Goal: Use online tool/utility: Utilize a website feature to perform a specific function

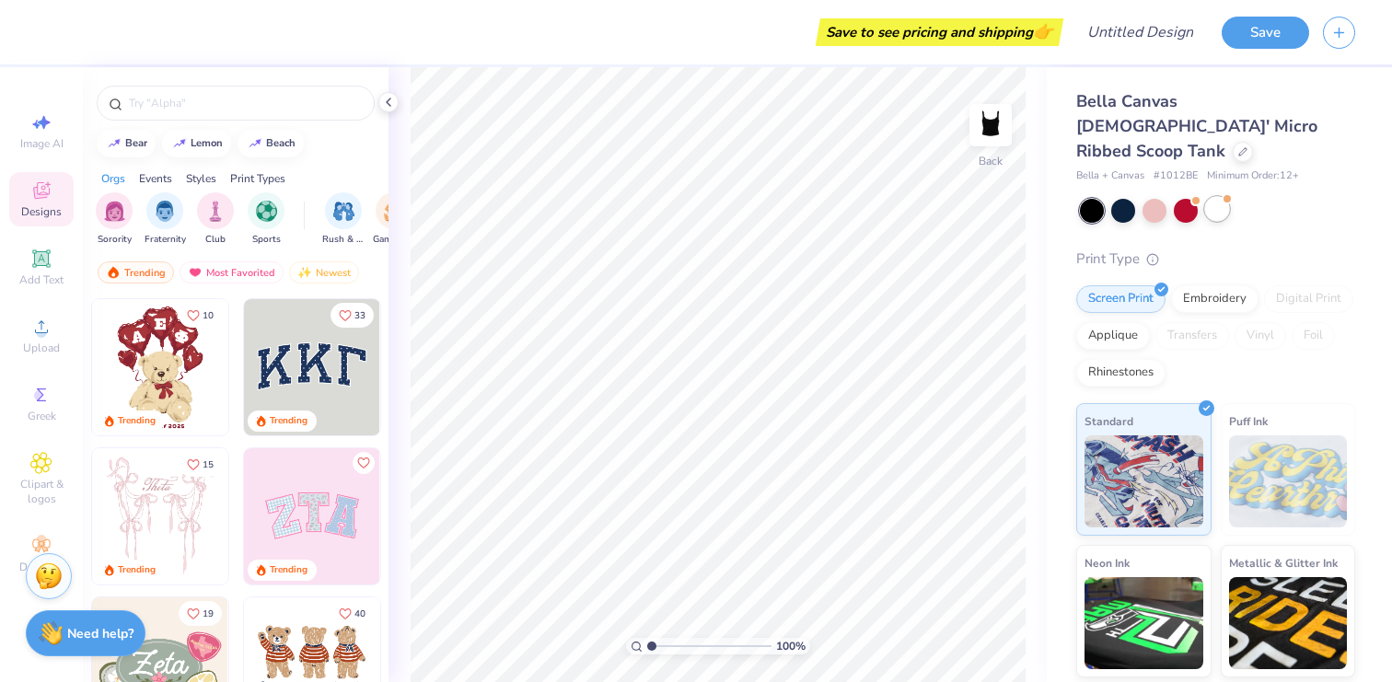
click at [1216, 197] on div at bounding box center [1217, 209] width 24 height 24
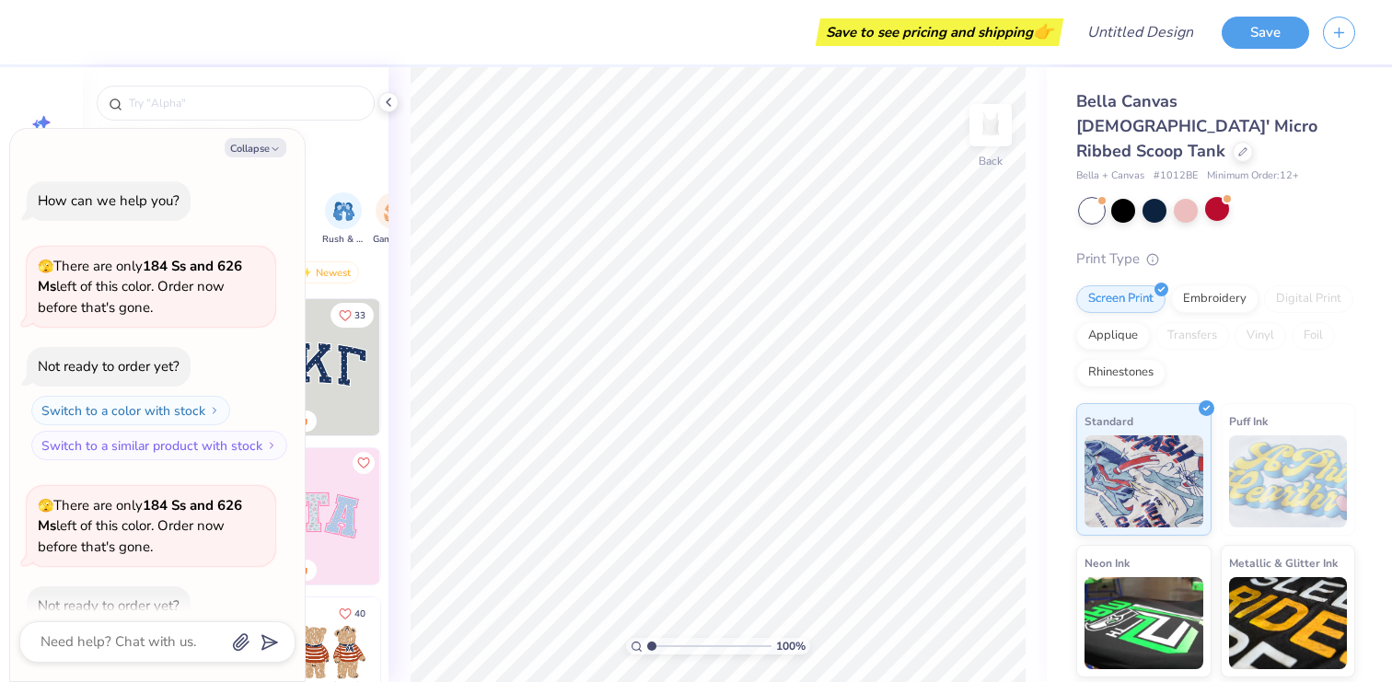
scroll to position [101, 0]
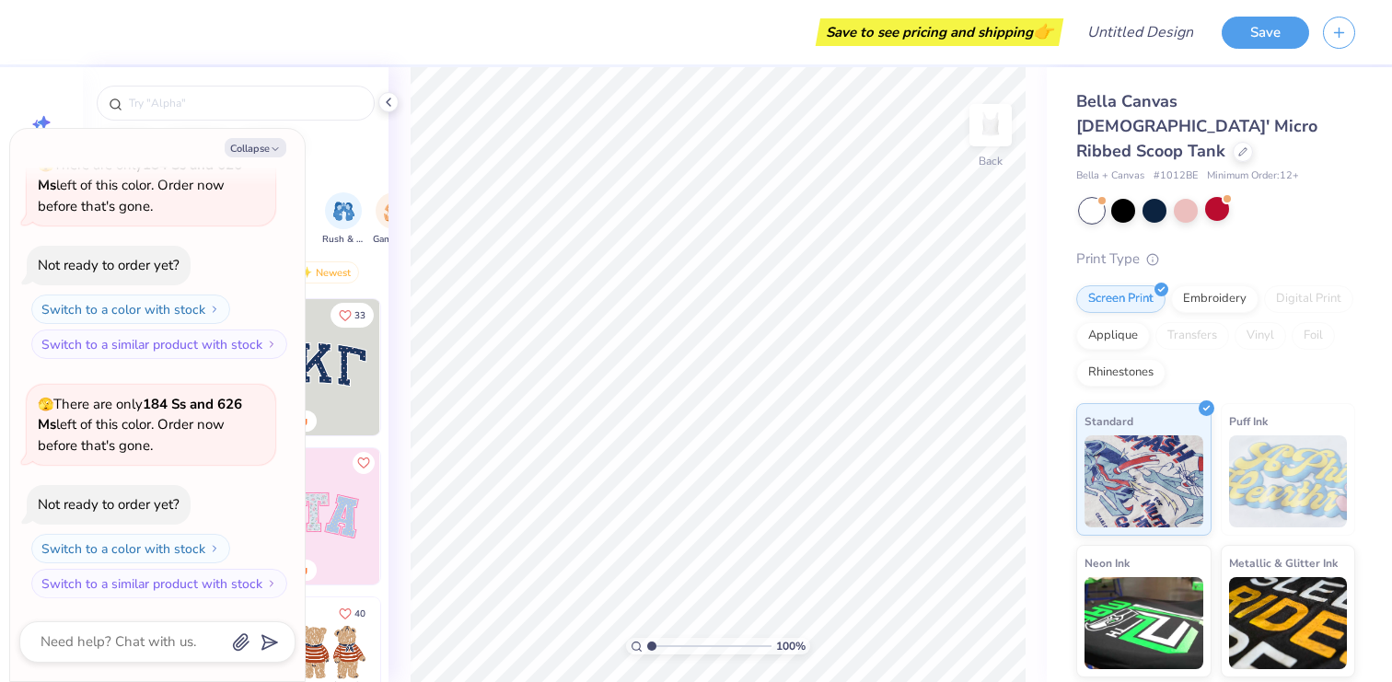
click at [340, 157] on div "bear [GEOGRAPHIC_DATA]" at bounding box center [236, 144] width 306 height 28
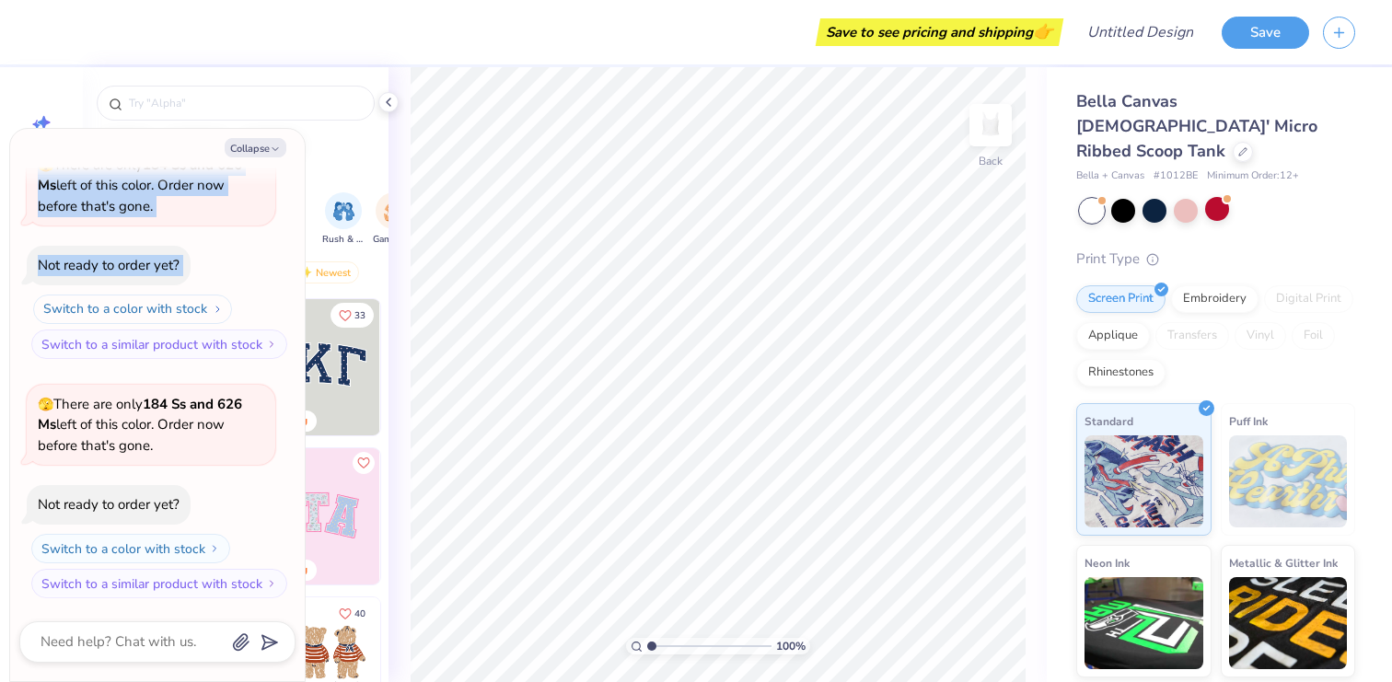
drag, startPoint x: 298, startPoint y: 134, endPoint x: 211, endPoint y: 320, distance: 205.5
click at [211, 320] on div "Collapse How can we help you? 🫣 There are only 184 Ss and 626 Ms left of this c…" at bounding box center [157, 405] width 295 height 552
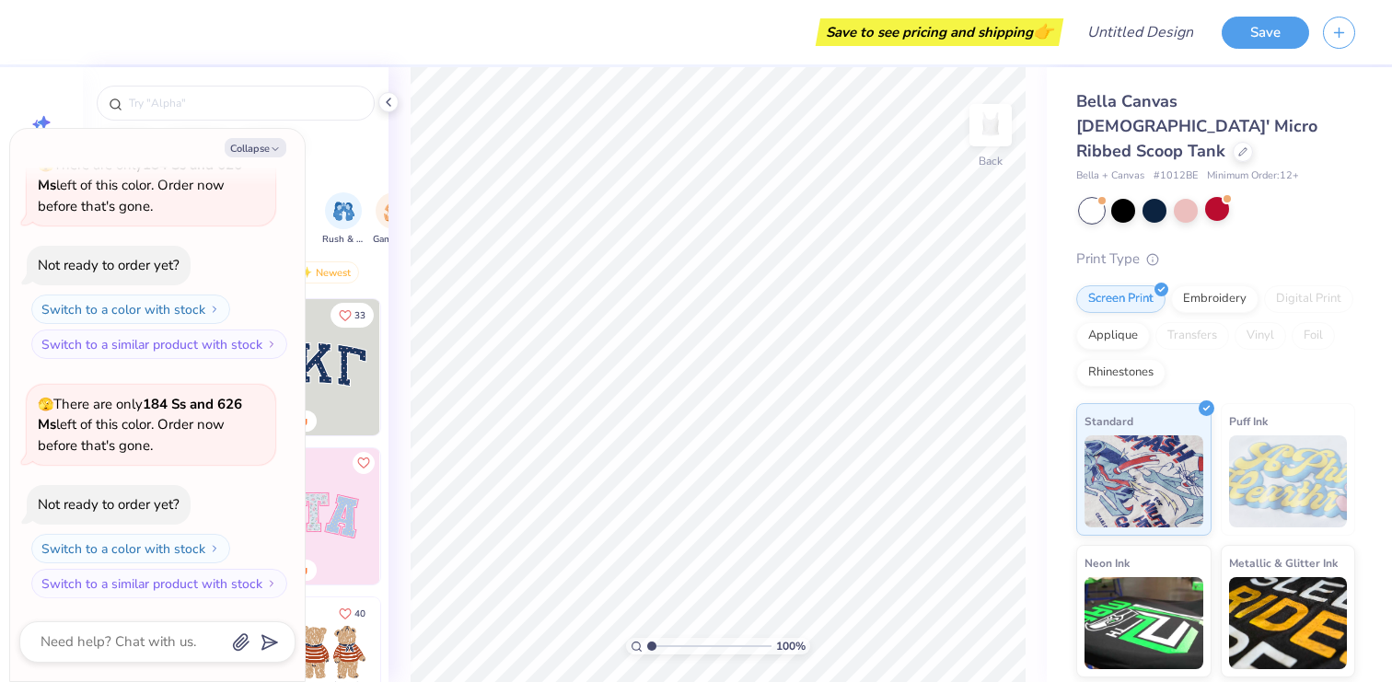
click at [264, 130] on div "Collapse How can we help you? 🫣 There are only 184 Ss and 626 Ms left of this c…" at bounding box center [157, 405] width 295 height 552
type textarea "x"
click at [264, 97] on input "text" at bounding box center [245, 103] width 236 height 18
type input "circuis"
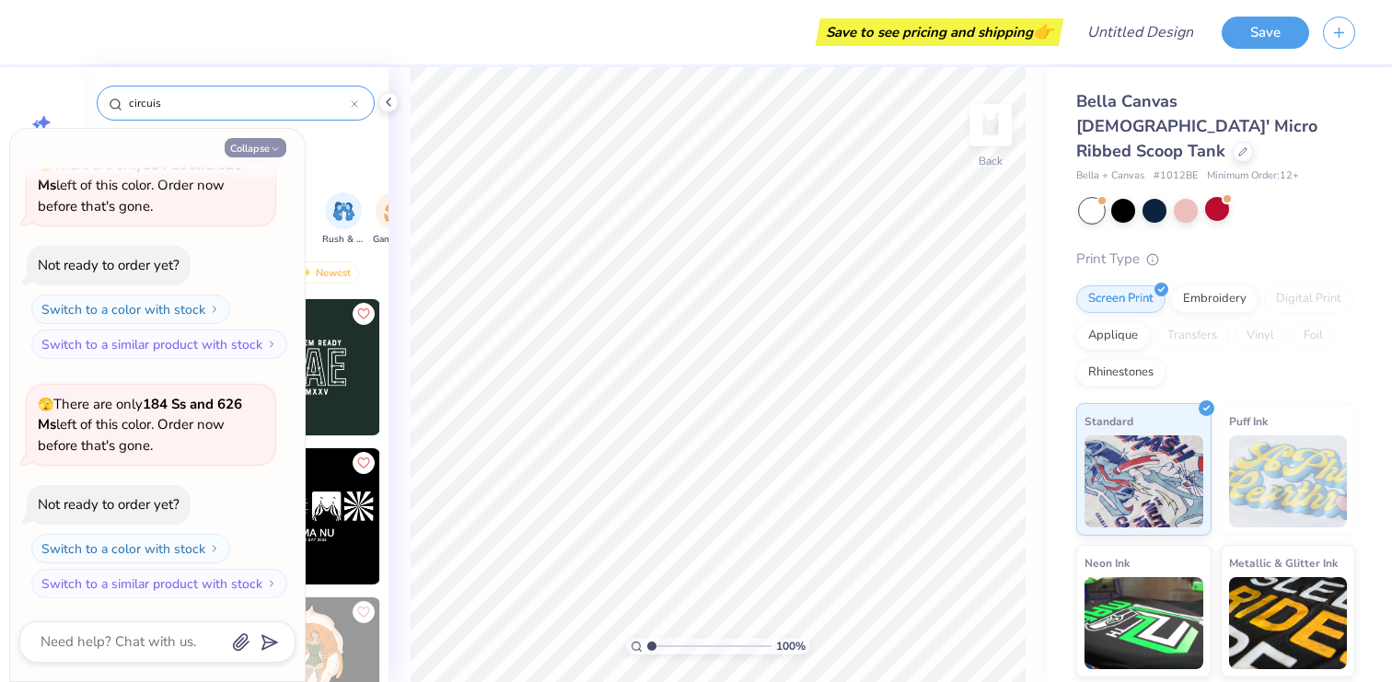
click at [271, 153] on icon "button" at bounding box center [275, 149] width 11 height 11
type textarea "x"
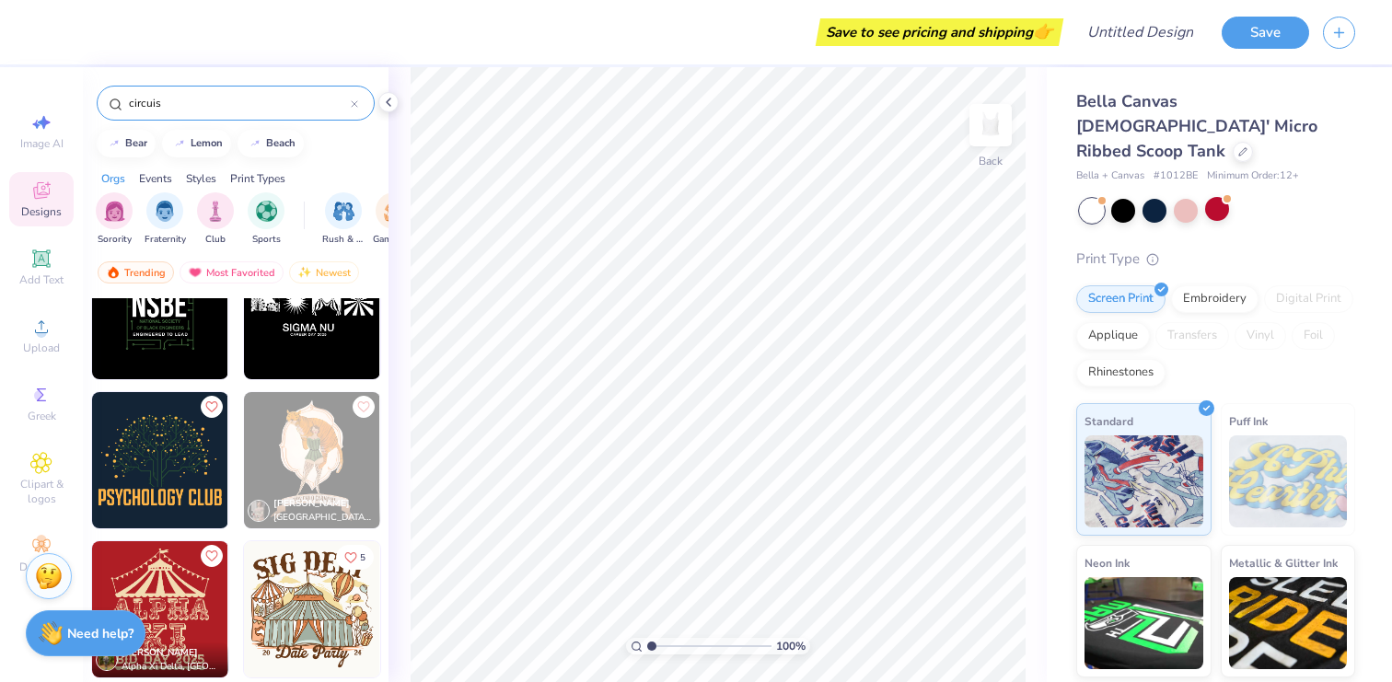
scroll to position [293, 0]
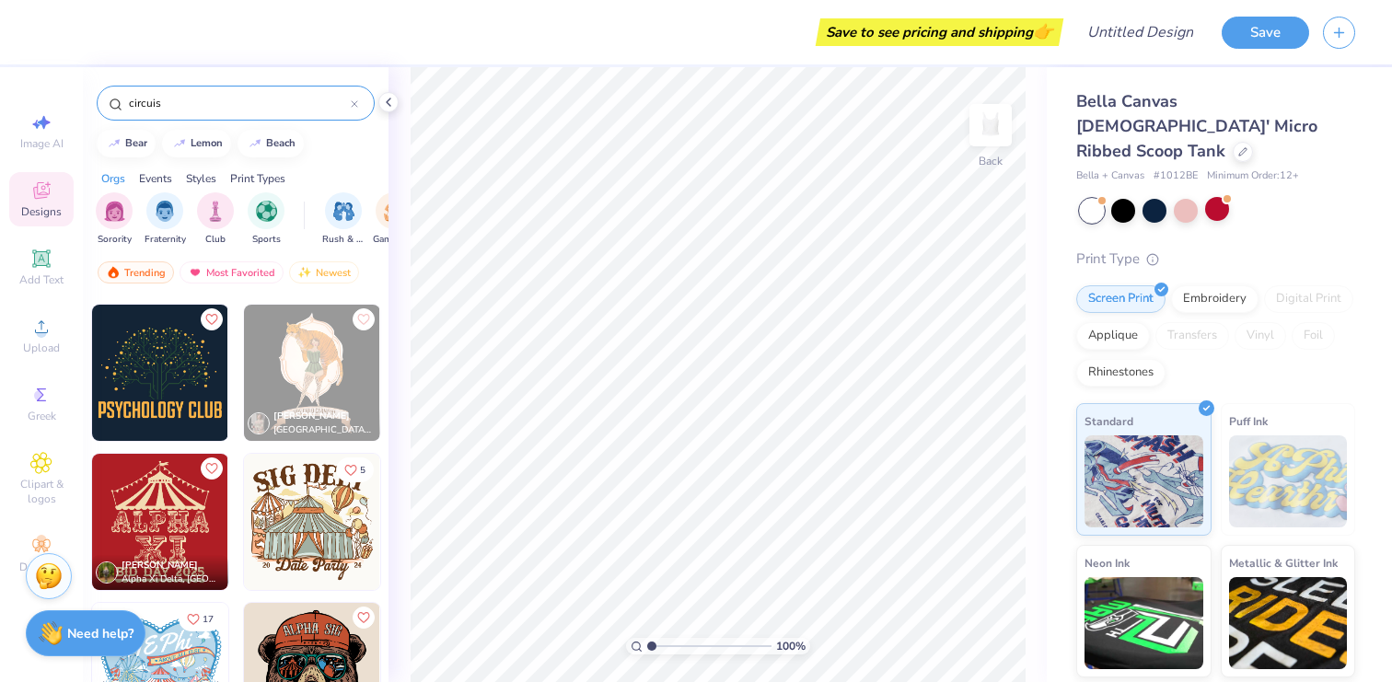
click at [189, 513] on img at bounding box center [160, 522] width 136 height 136
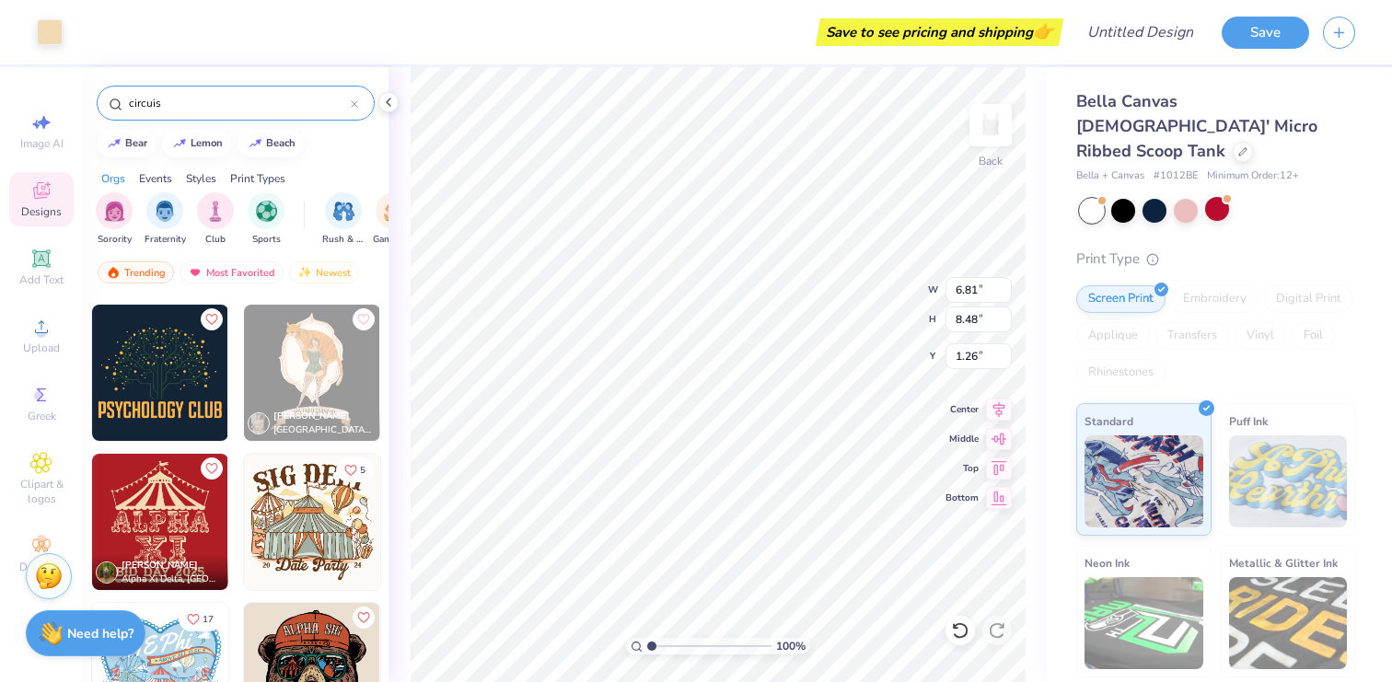
type input "1.26"
click at [1222, 197] on div at bounding box center [1217, 209] width 24 height 24
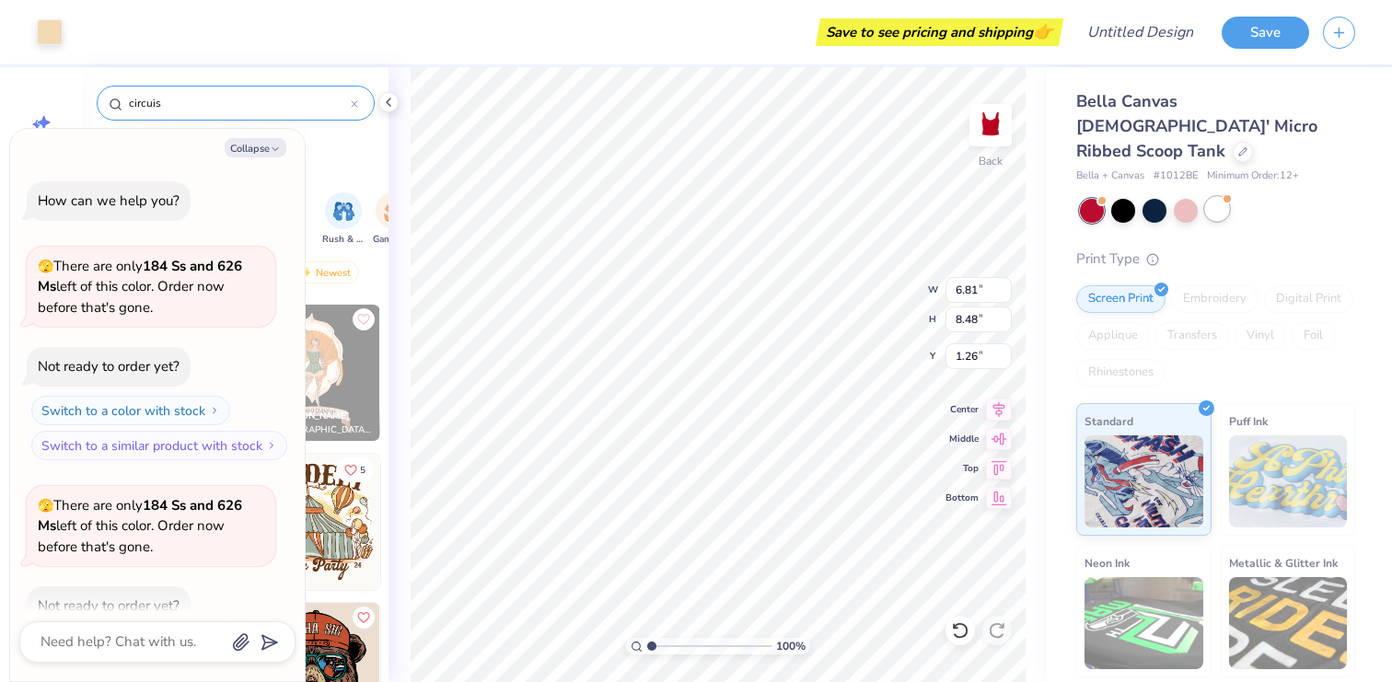
scroll to position [341, 0]
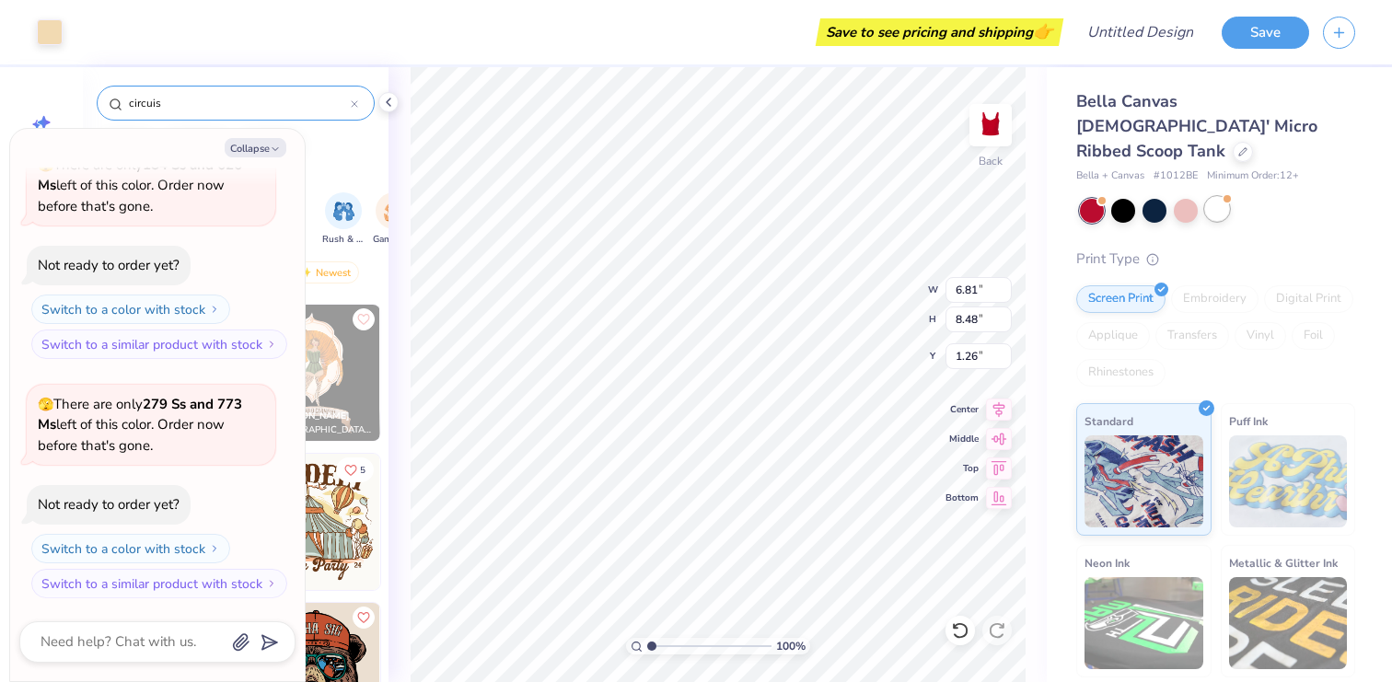
click at [1223, 197] on div at bounding box center [1217, 209] width 24 height 24
click at [272, 142] on button "Collapse" at bounding box center [256, 147] width 62 height 19
type textarea "x"
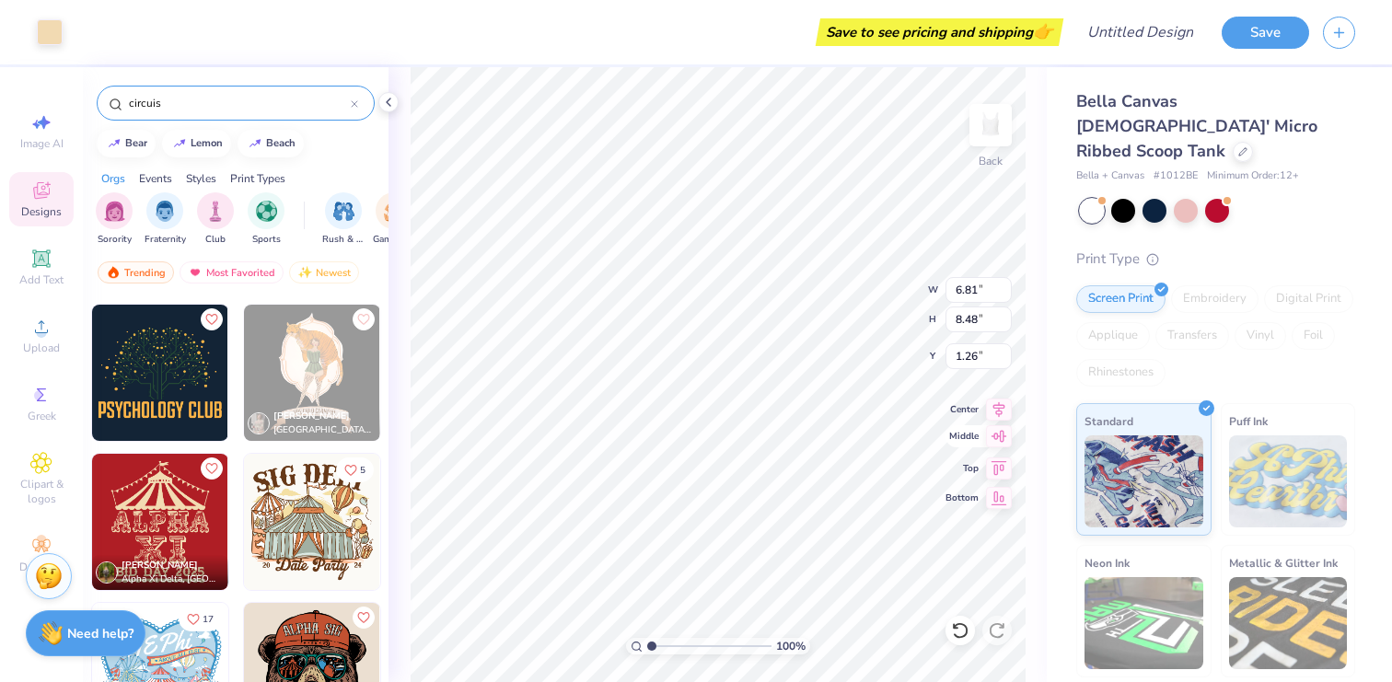
type input "0.50"
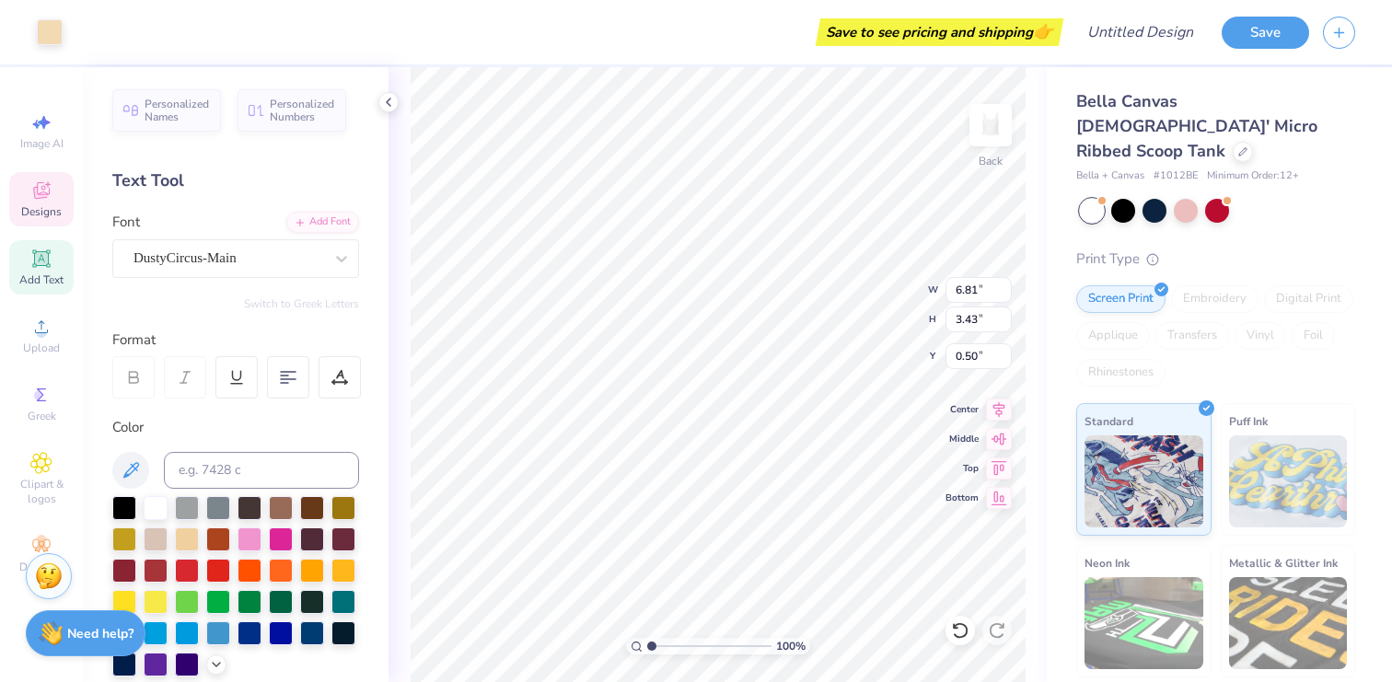
type input "6.81"
type input "3.43"
type input "0.50"
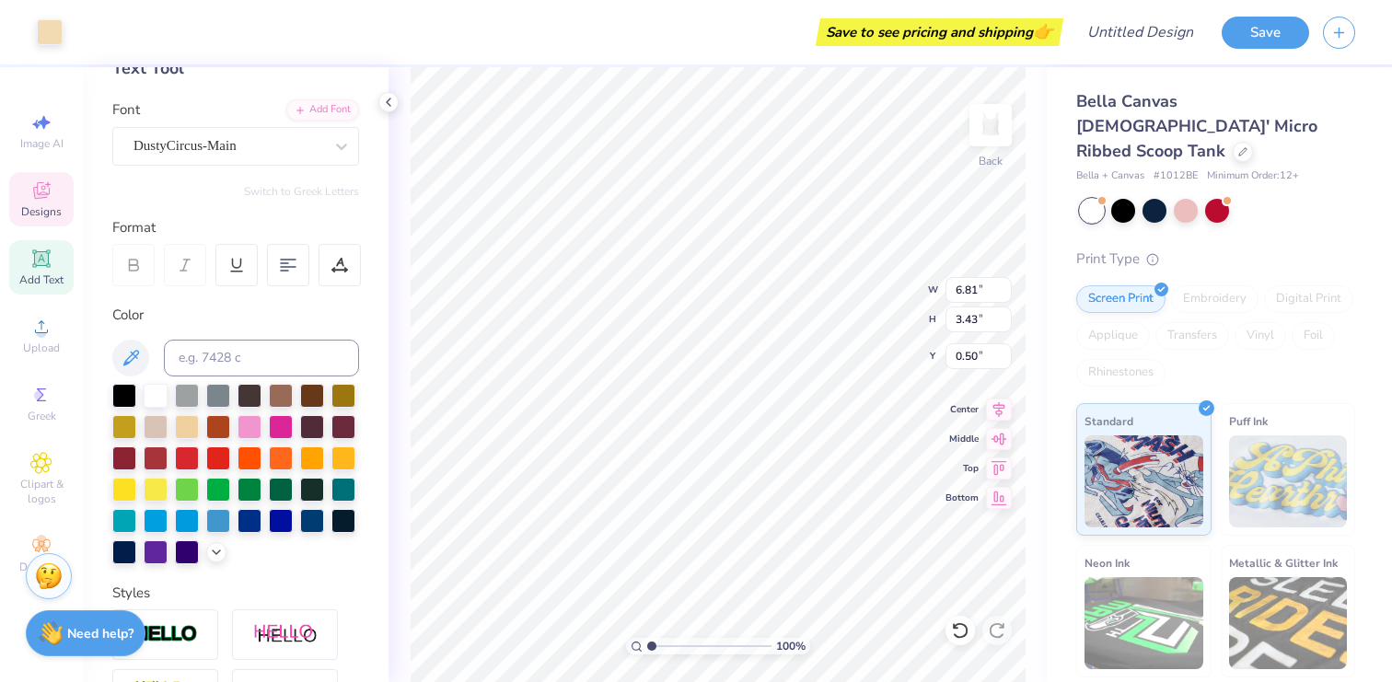
scroll to position [128, 0]
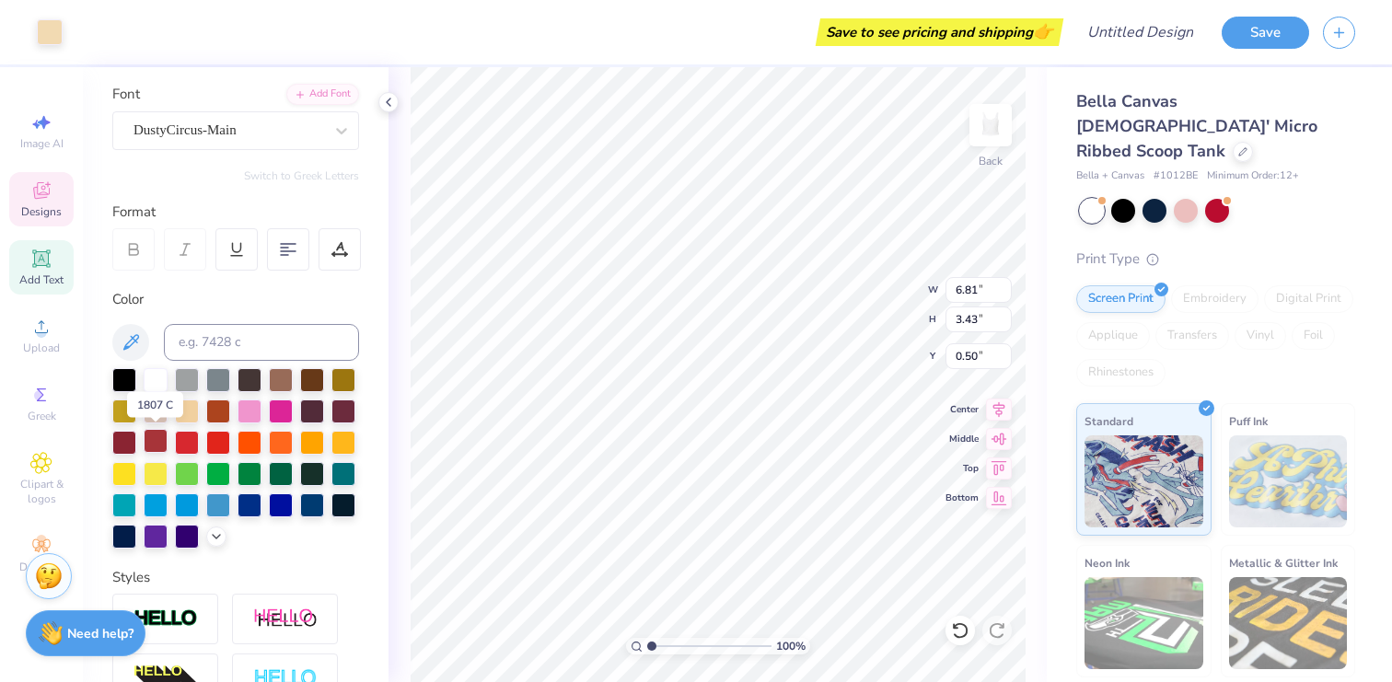
click at [152, 438] on div at bounding box center [156, 441] width 24 height 24
click at [160, 447] on div at bounding box center [156, 441] width 24 height 24
type input "6.77"
type input "1.53"
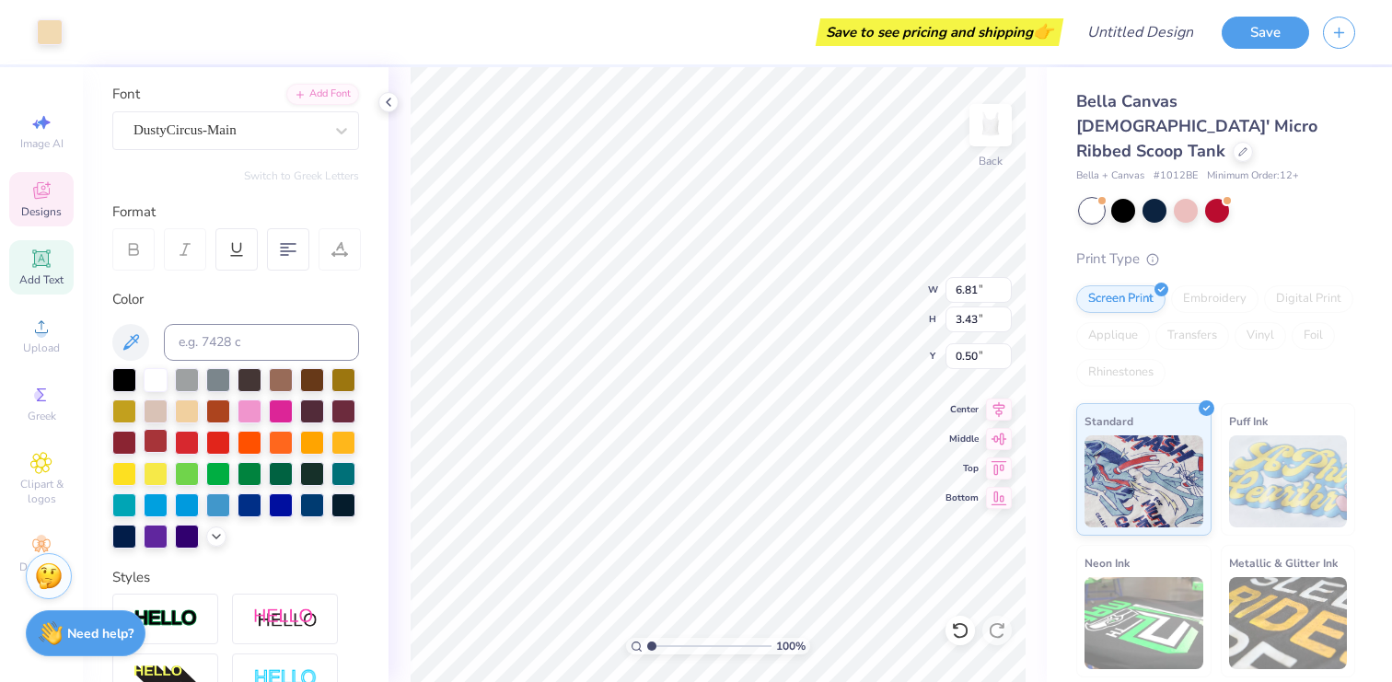
type input "3.97"
click at [157, 448] on div at bounding box center [156, 441] width 24 height 24
click at [161, 444] on div at bounding box center [156, 441] width 24 height 24
click at [150, 441] on div at bounding box center [156, 441] width 24 height 24
drag, startPoint x: 155, startPoint y: 441, endPoint x: 188, endPoint y: 440, distance: 33.2
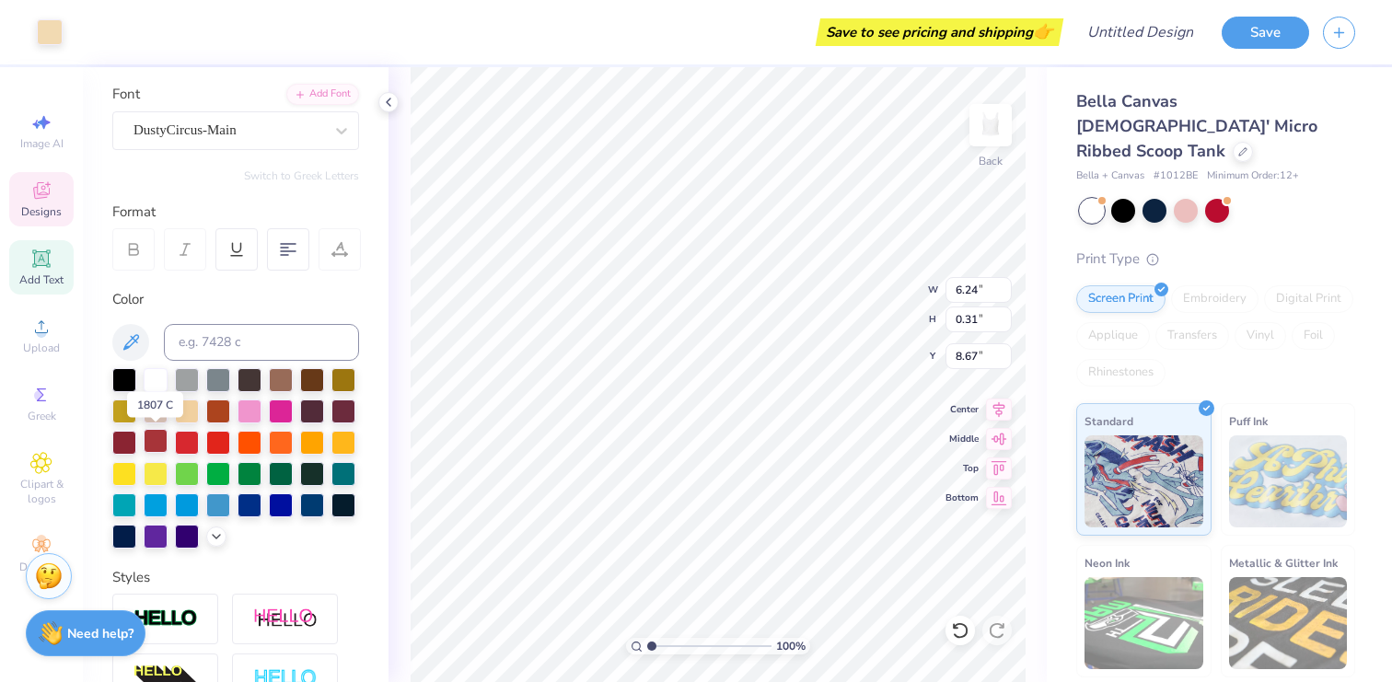
click at [156, 440] on div at bounding box center [156, 441] width 24 height 24
click at [188, 440] on div at bounding box center [187, 441] width 24 height 24
type input "6.12"
type input "0.68"
type input "7.85"
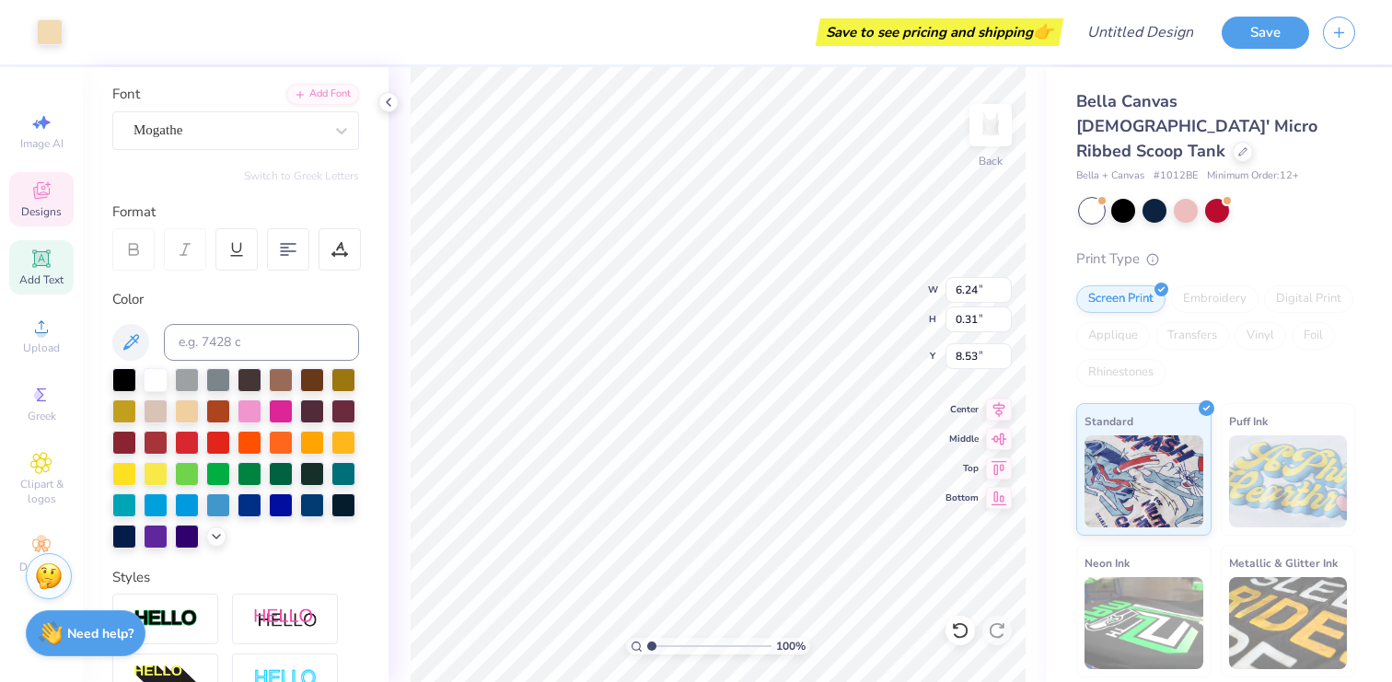
type input "8.71"
click at [155, 444] on div at bounding box center [156, 441] width 24 height 24
click at [38, 26] on div at bounding box center [50, 30] width 26 height 26
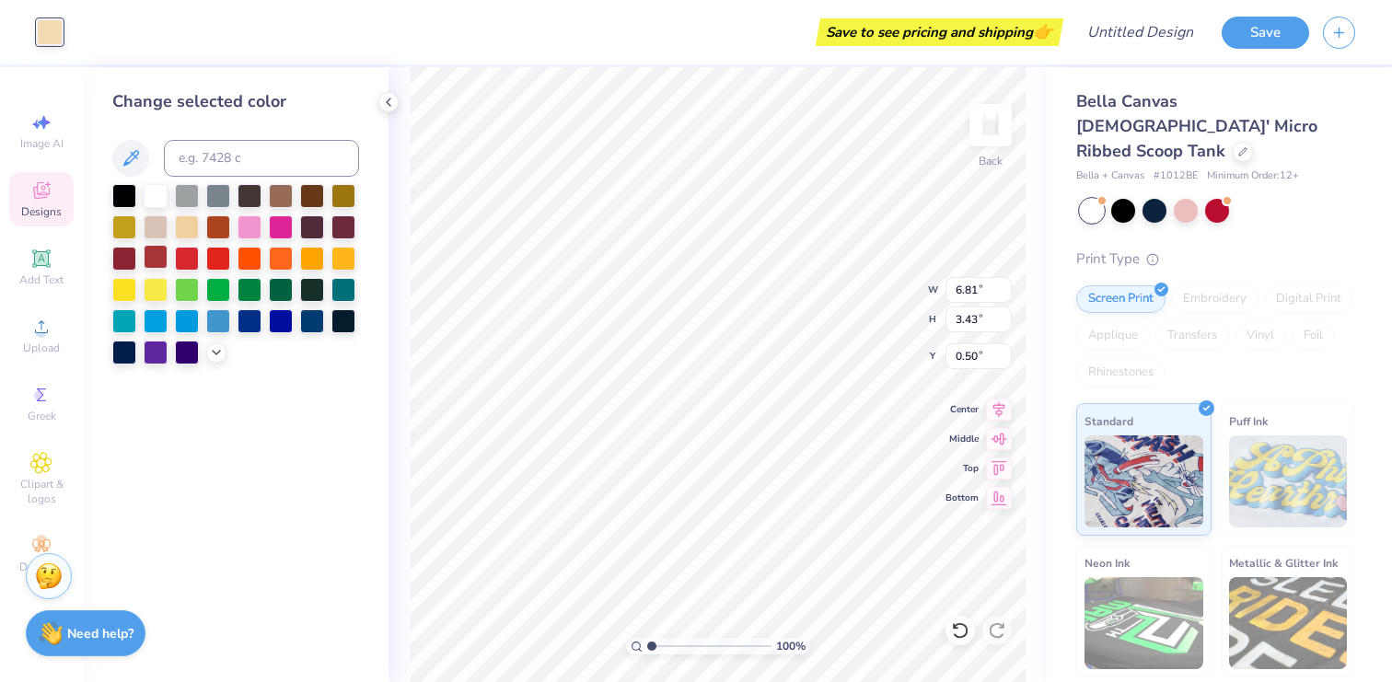
click at [157, 252] on div at bounding box center [156, 257] width 24 height 24
type input "6.24"
type input "0.31"
type input "8.71"
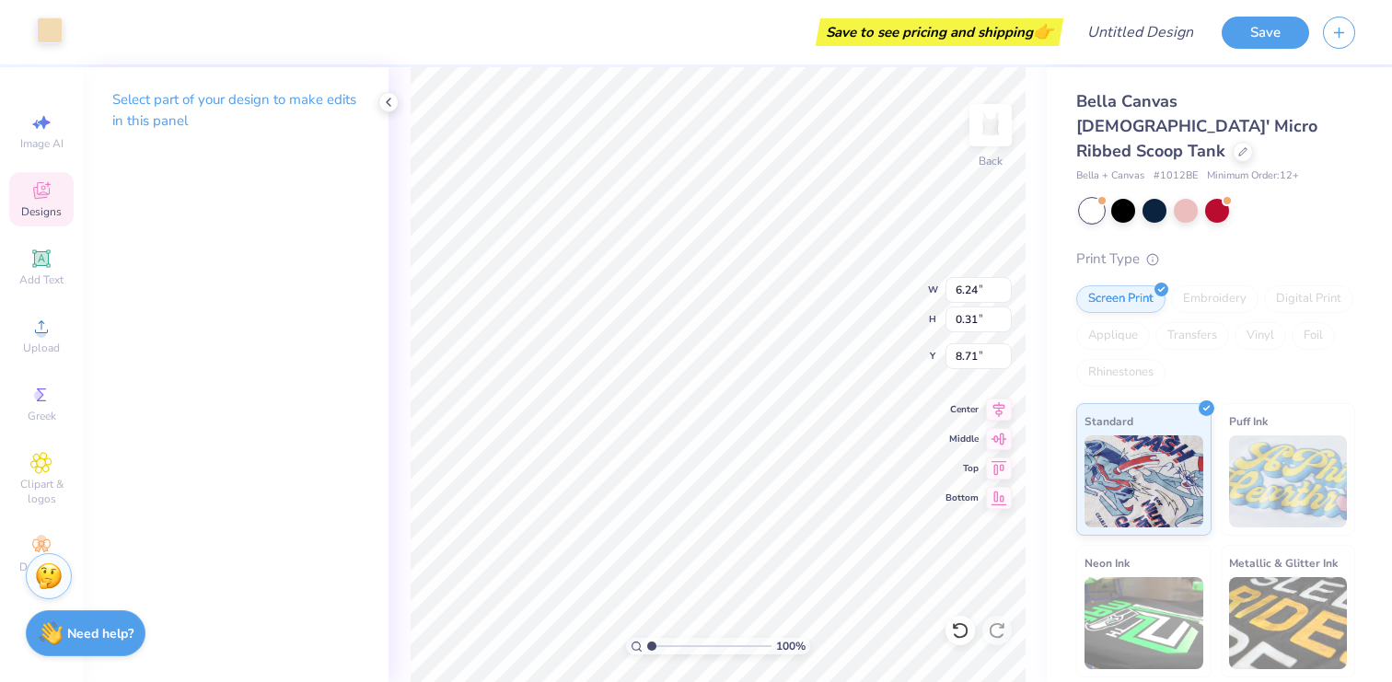
click at [49, 36] on div at bounding box center [50, 30] width 26 height 26
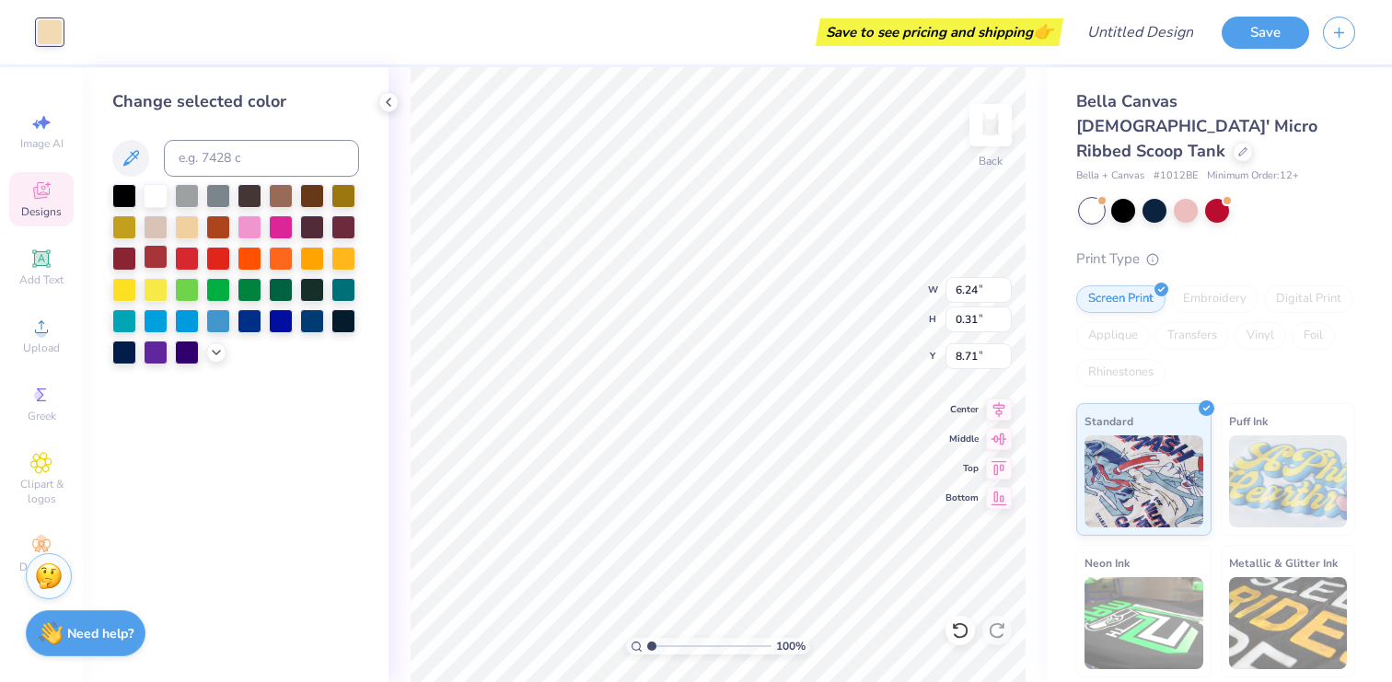
click at [157, 261] on div at bounding box center [156, 257] width 24 height 24
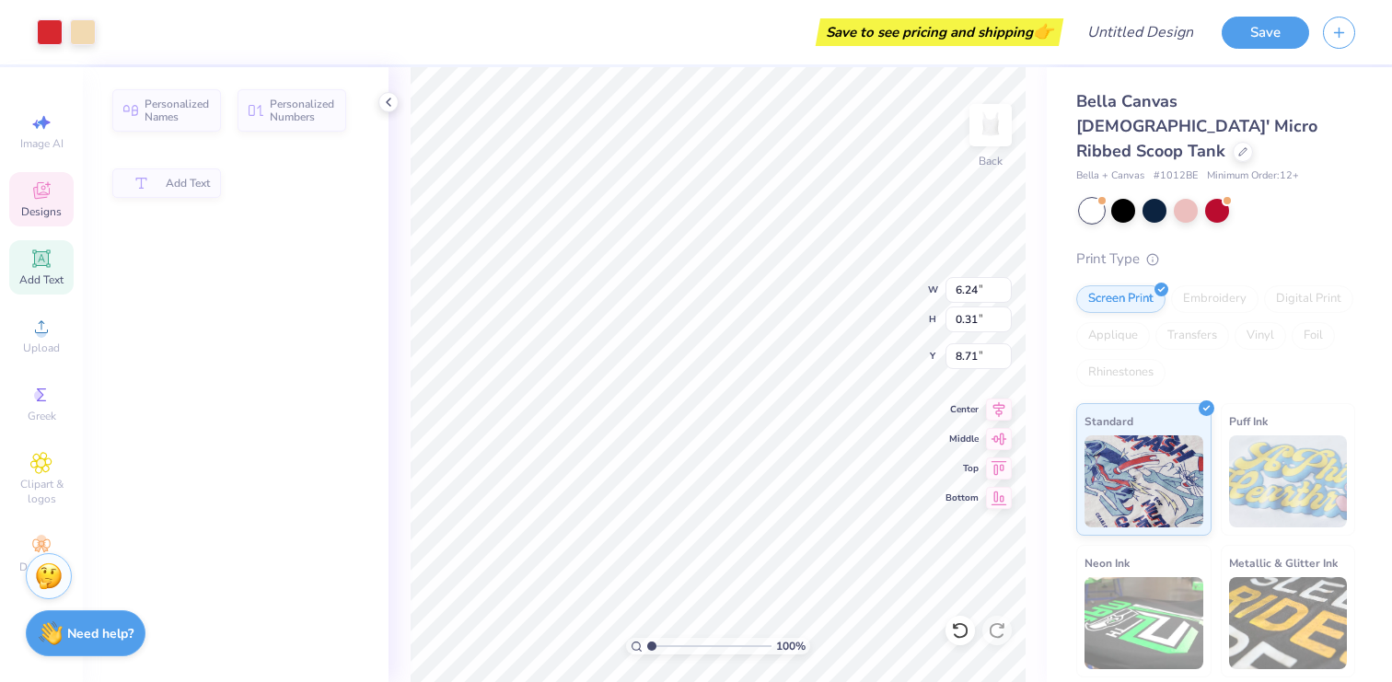
type input "6.77"
type input "1.53"
type input "3.97"
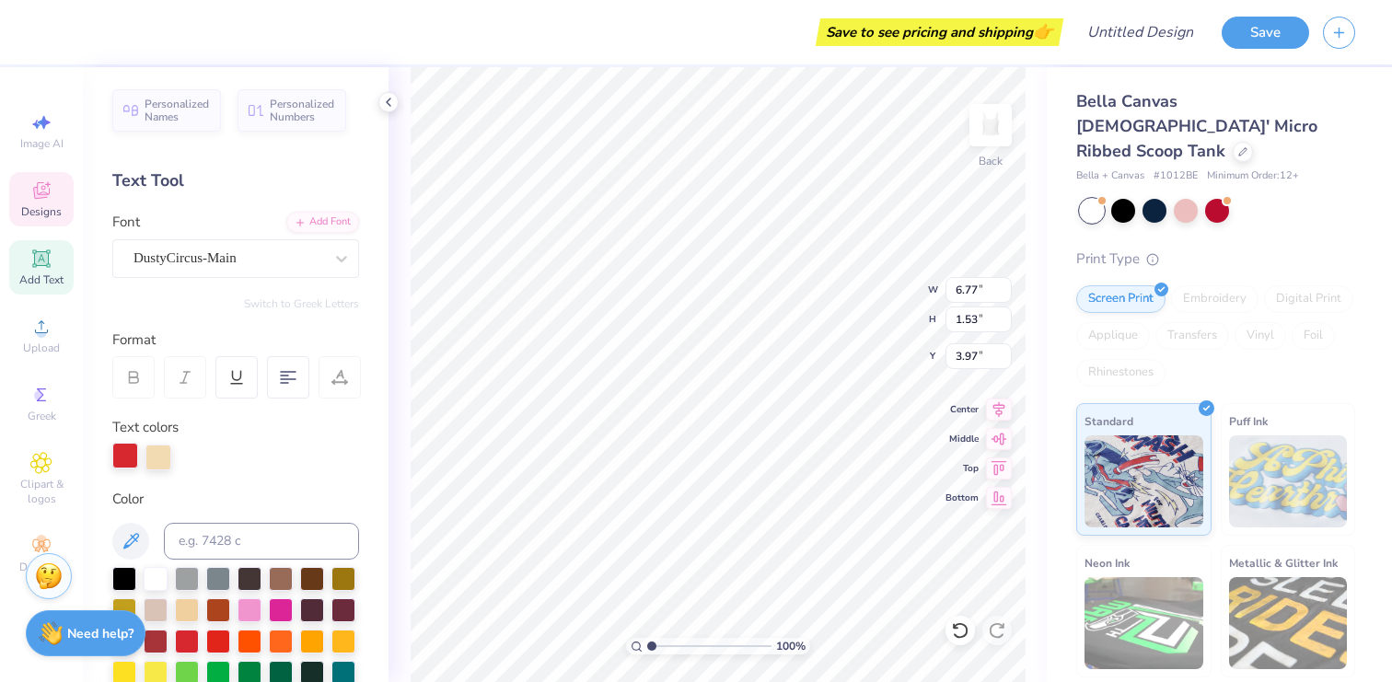
click at [123, 457] on div at bounding box center [125, 456] width 26 height 26
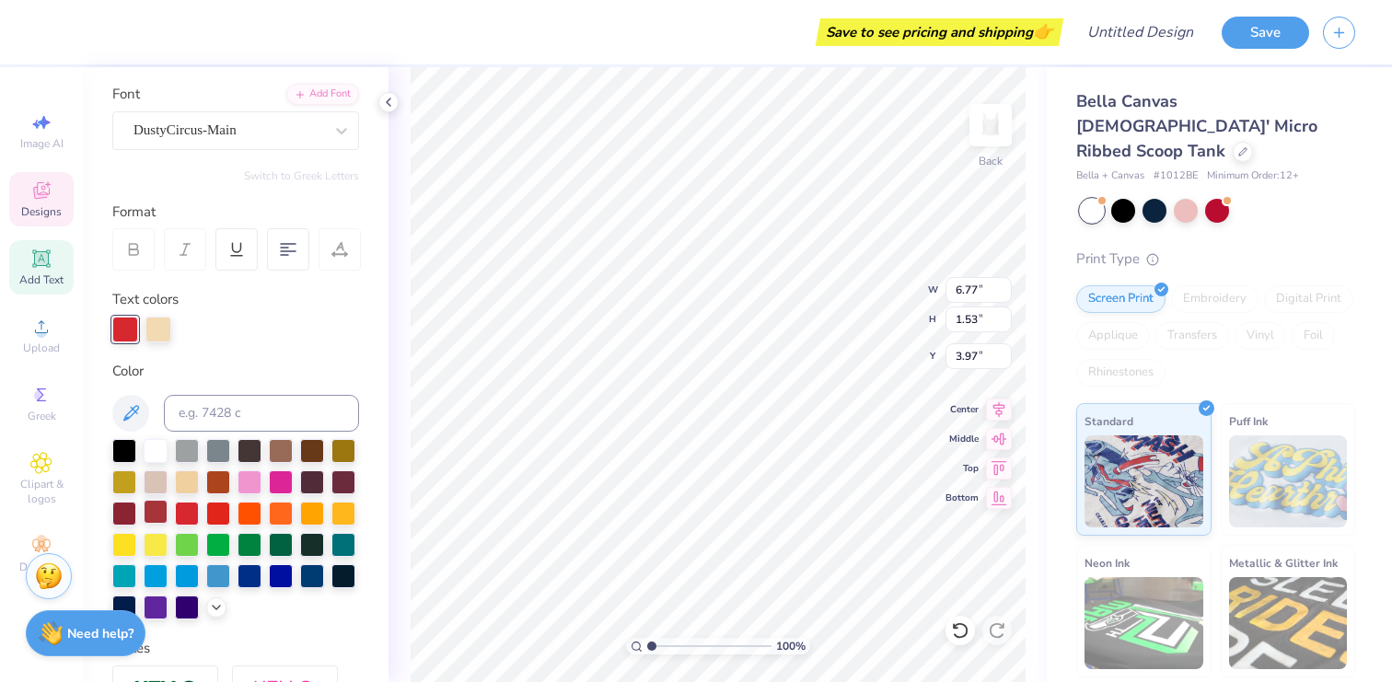
click at [160, 516] on div at bounding box center [156, 512] width 24 height 24
click at [407, 454] on div "100 % Back W 6.77 6.77 " H 1.53 1.53 " Y 3.97 3.97 " Center Middle Top Bottom" at bounding box center [717, 374] width 658 height 615
type input "6.77"
type input "1.53"
type input "4.17"
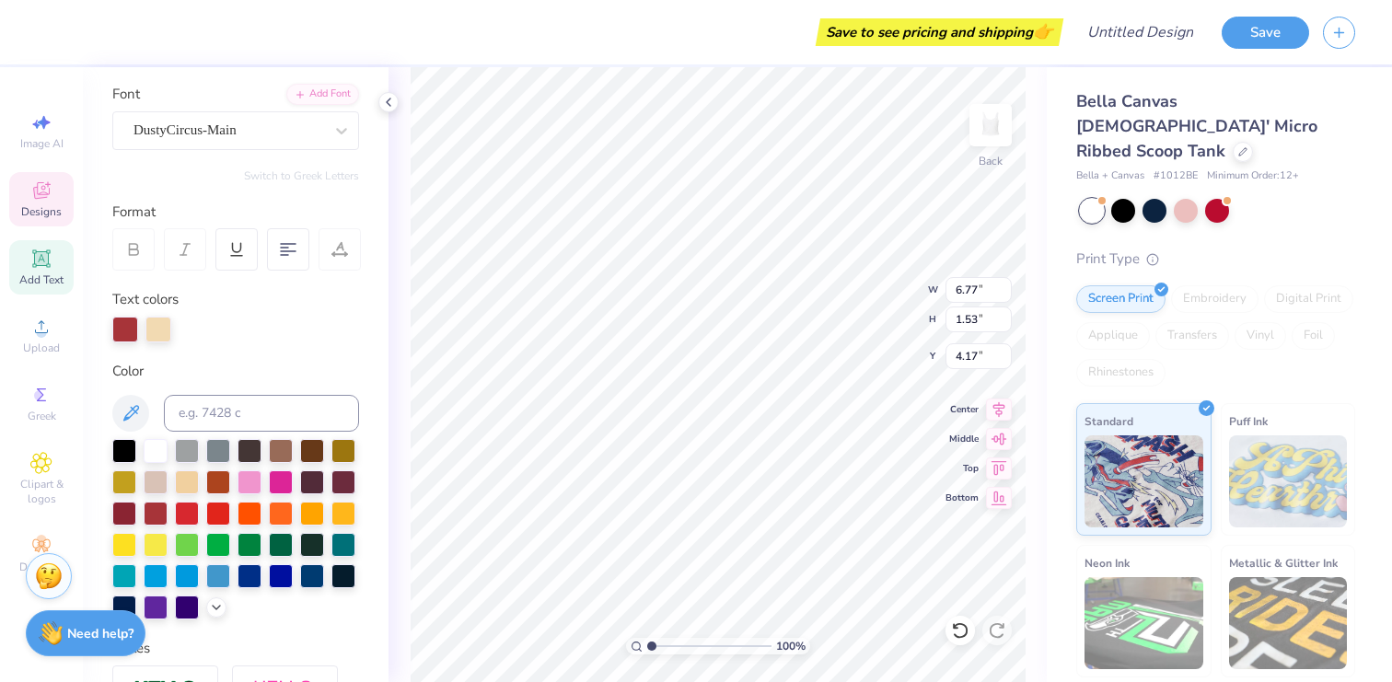
type textarea "Tri"
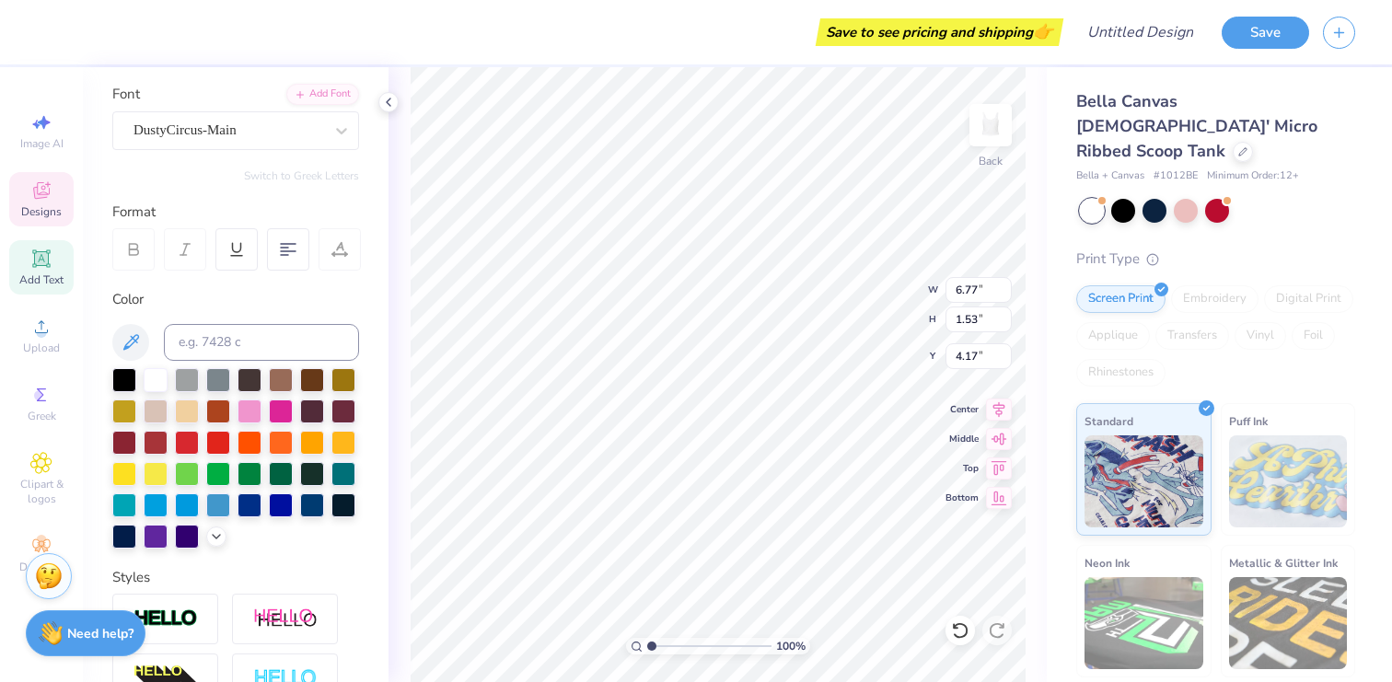
type input "3.59"
type input "1.98"
type input "5.87"
type textarea "Delta"
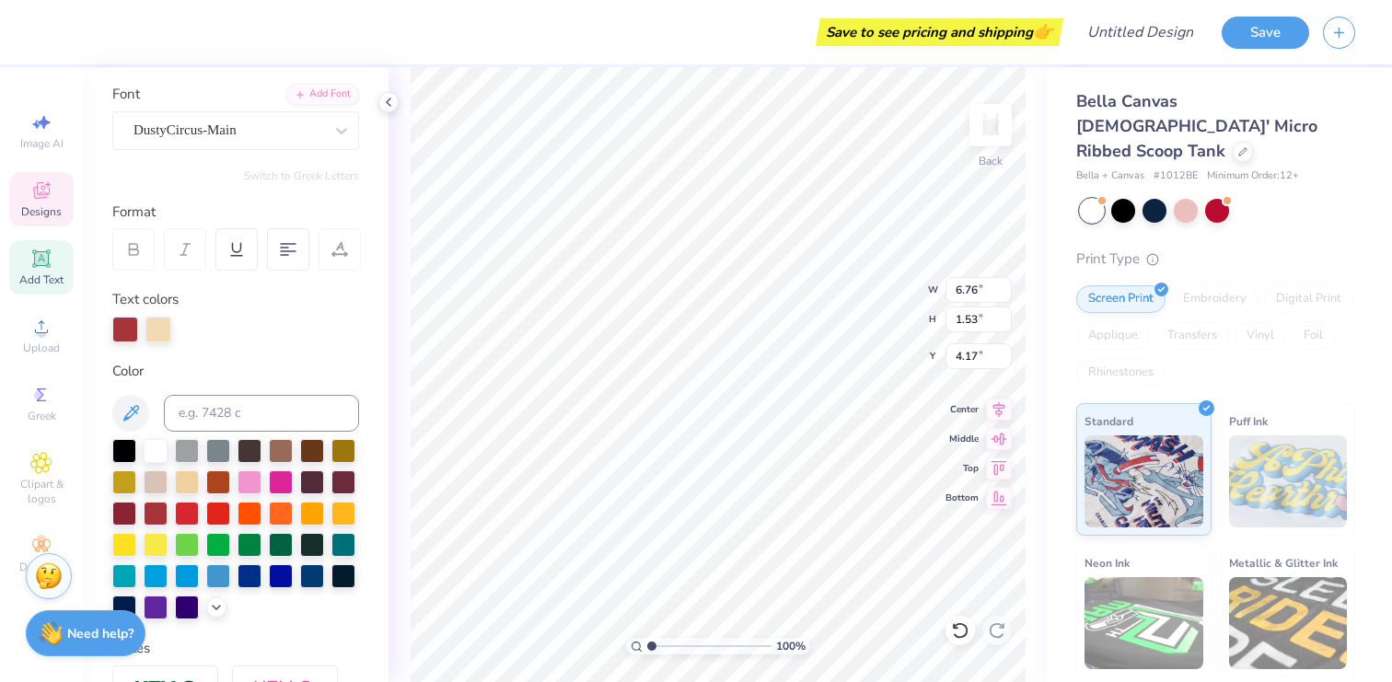
type input "5.68"
type input "1.29"
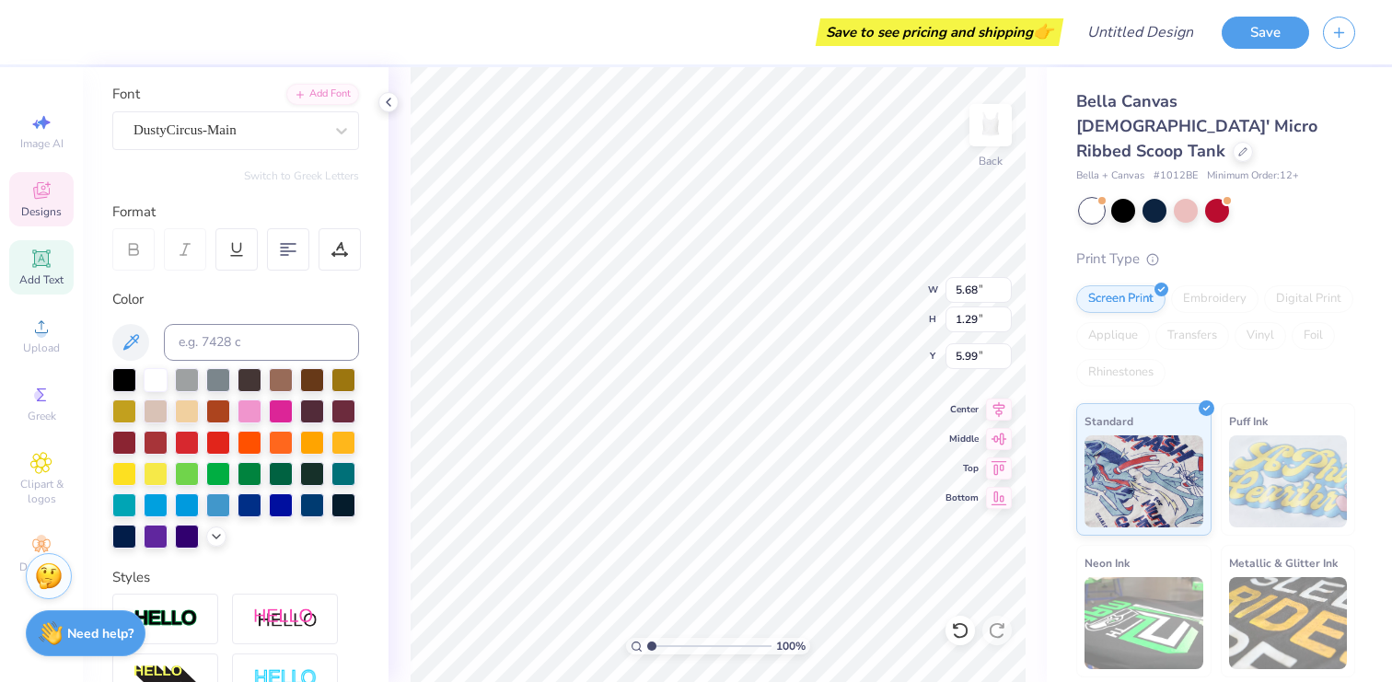
type input "8.96"
type input "1.73"
type input "5.99"
type input "8.17"
type input "1.58"
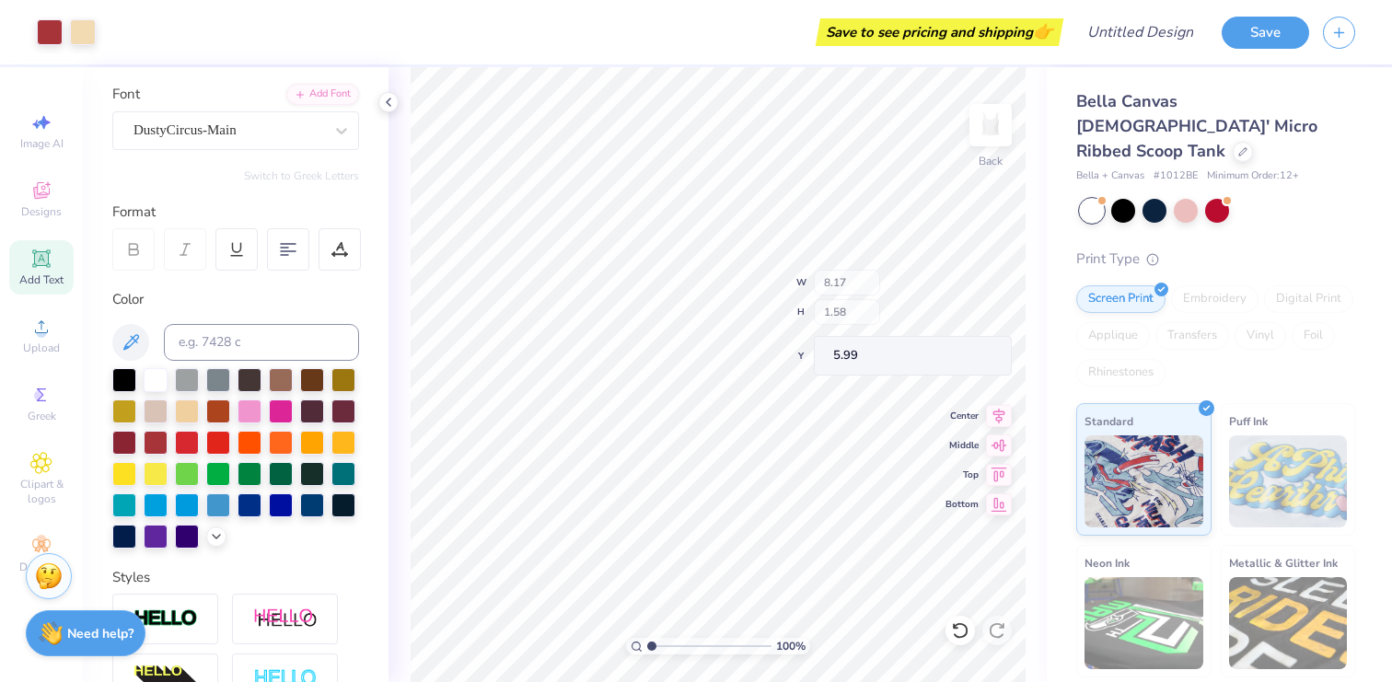
type input "5.83"
type input "7.84"
type textarea "Gamma Chi 2025"
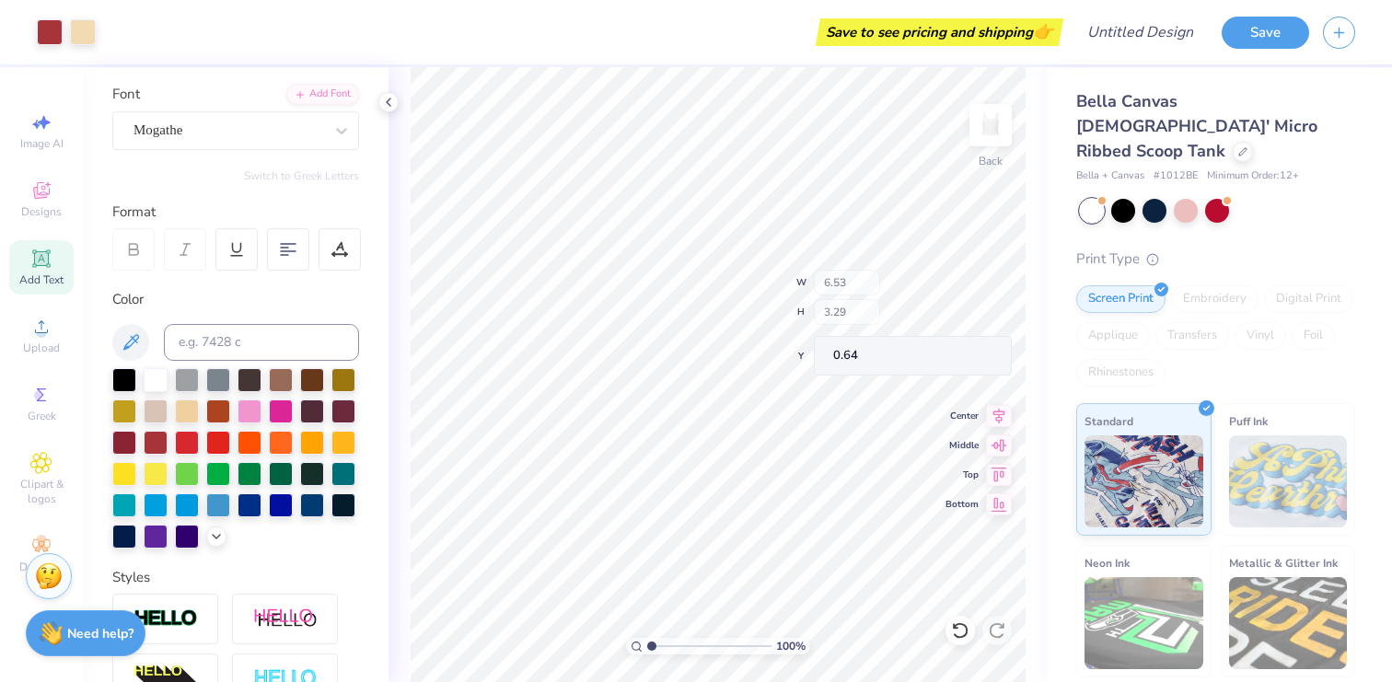
type input "6.53"
type input "3.29"
type input "0.64"
type input "0.50"
click at [1218, 197] on div at bounding box center [1217, 209] width 24 height 24
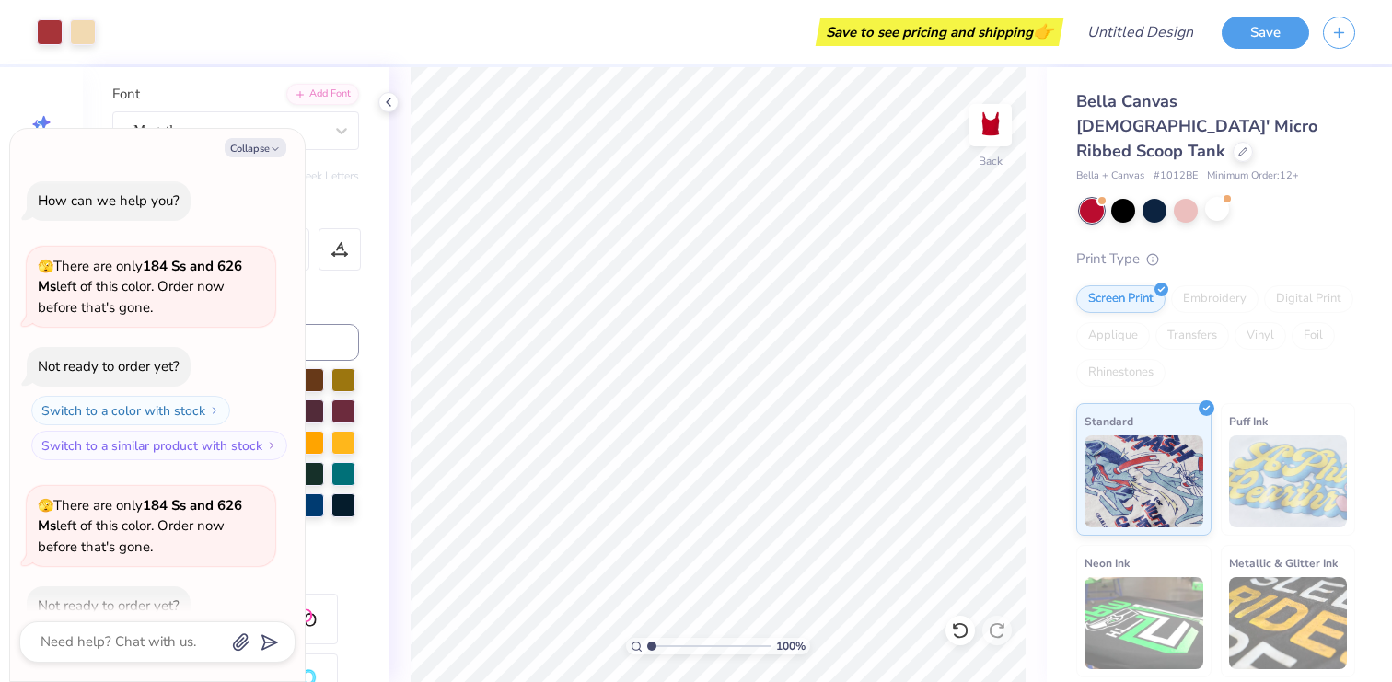
scroll to position [819, 0]
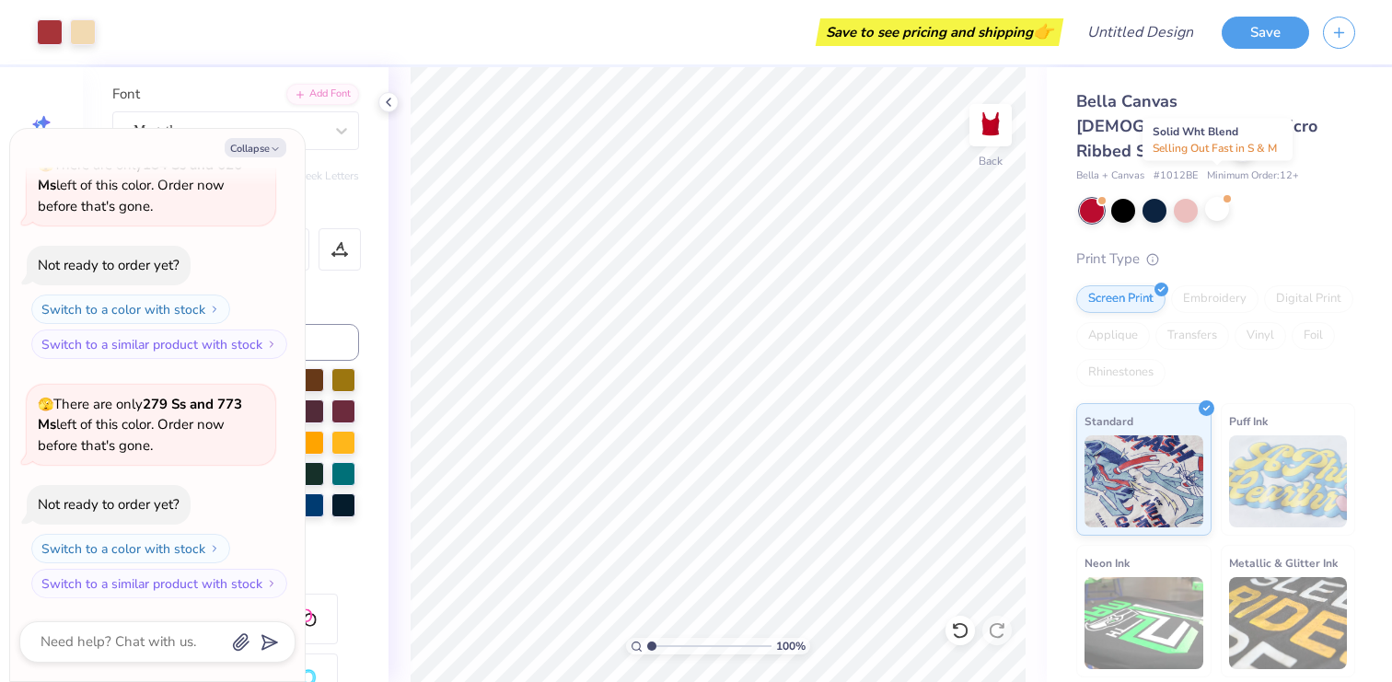
click at [1218, 197] on div at bounding box center [1217, 209] width 24 height 24
type textarea "x"
